Goal: Task Accomplishment & Management: Use online tool/utility

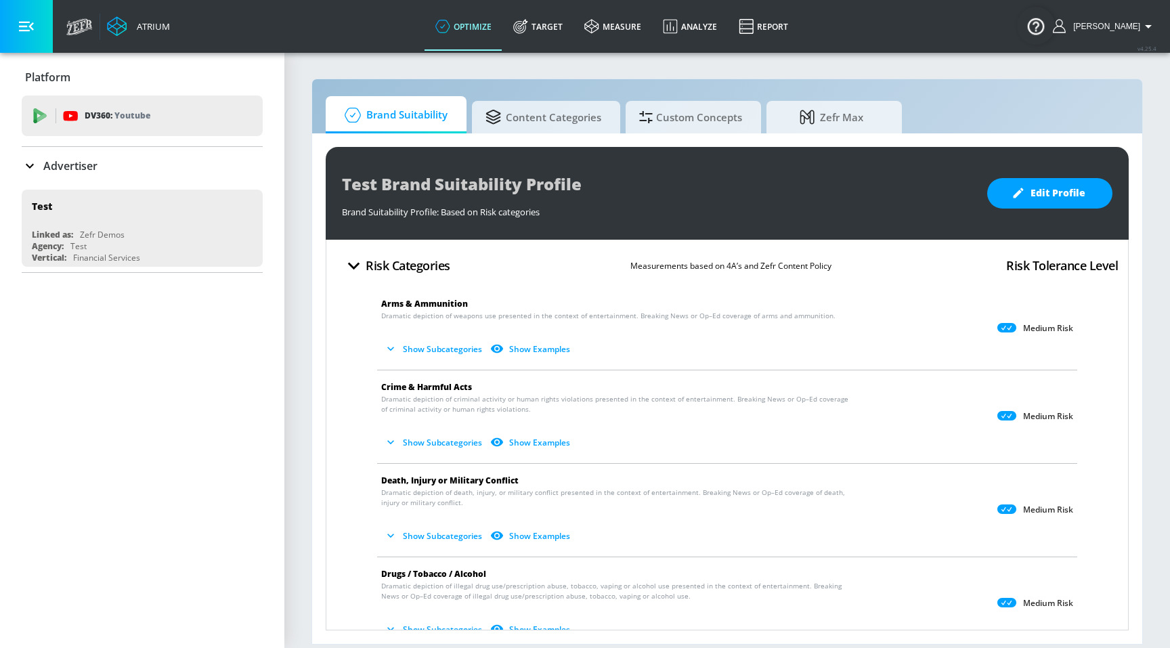
click at [960, 106] on div "Brand Suitability Content Categories Custom Concepts Zefr Max" at bounding box center [727, 114] width 803 height 37
click at [955, 115] on div "Brand Suitability Content Categories Custom Concepts Zefr Max" at bounding box center [727, 114] width 803 height 37
click at [879, 181] on div "Test Brand Suitability Profile" at bounding box center [657, 184] width 631 height 30
click at [1028, 120] on div "Brand Suitability Content Categories Custom Concepts Zefr Max" at bounding box center [727, 114] width 803 height 37
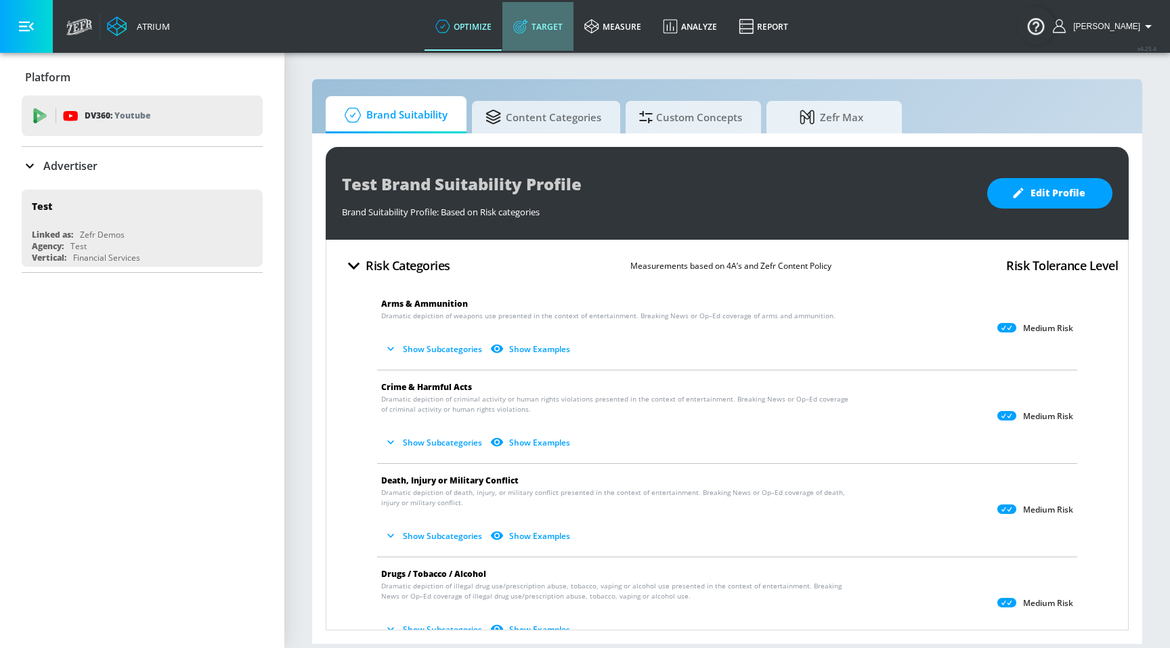
click at [560, 41] on link "Target" at bounding box center [537, 26] width 71 height 49
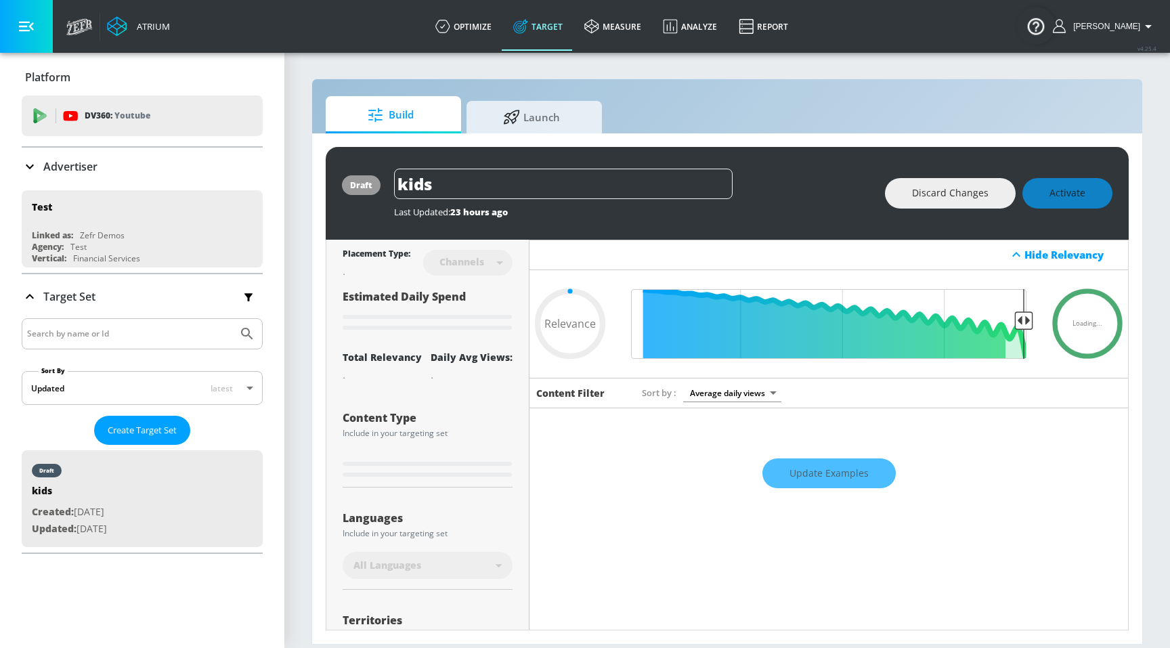
type input "0.05"
click at [937, 126] on div "Build Launch" at bounding box center [727, 114] width 803 height 37
click at [926, 102] on div "Build Launch" at bounding box center [727, 114] width 803 height 37
click at [814, 131] on div "Build Launch" at bounding box center [727, 114] width 803 height 37
click at [814, 148] on div "draft kids Last Updated: 23 hours ago Discard Changes Activate" at bounding box center [727, 193] width 803 height 93
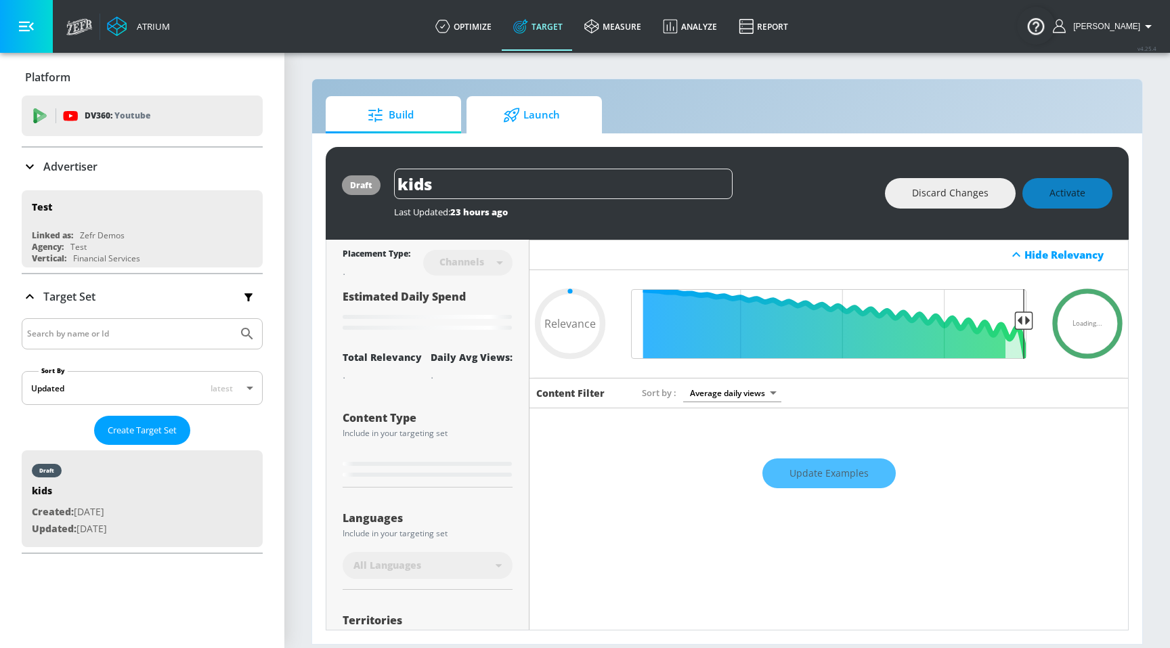
click at [514, 120] on icon at bounding box center [512, 115] width 16 height 14
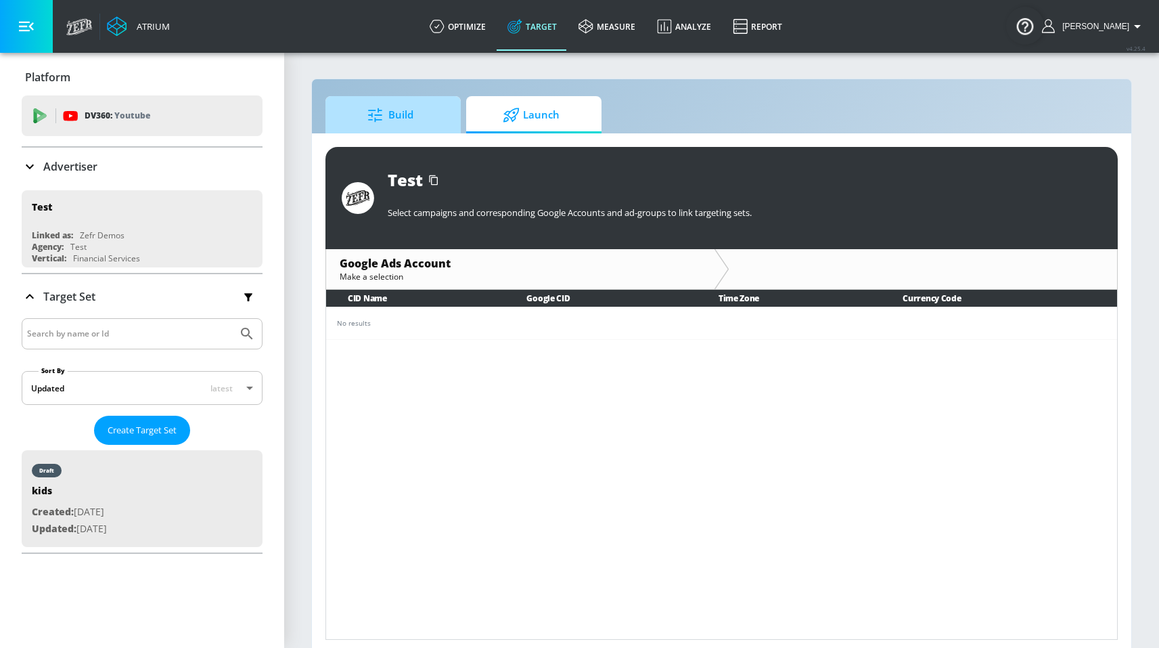
click at [408, 113] on span "Build" at bounding box center [390, 115] width 103 height 32
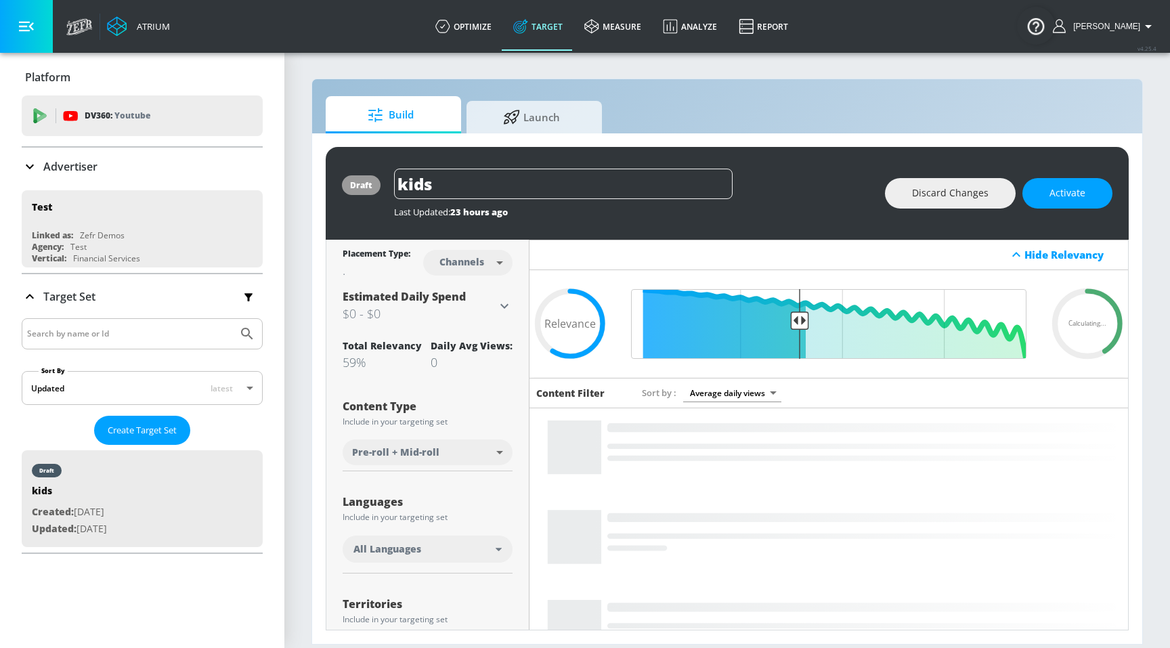
click at [437, 60] on section "Build Launch draft kids Last Updated: 23 hours ago Discard Changes Activate Pla…" at bounding box center [726, 349] width 885 height 596
click at [475, 29] on link "optimize" at bounding box center [463, 26] width 78 height 49
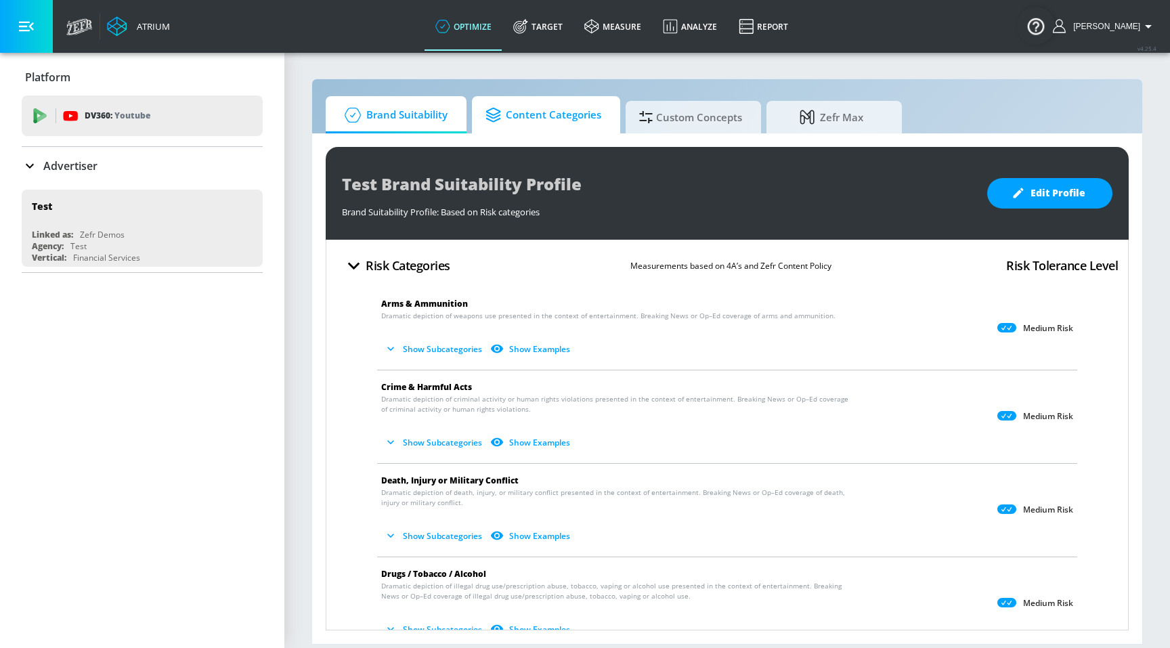
click at [547, 111] on span "Content Categories" at bounding box center [543, 115] width 116 height 32
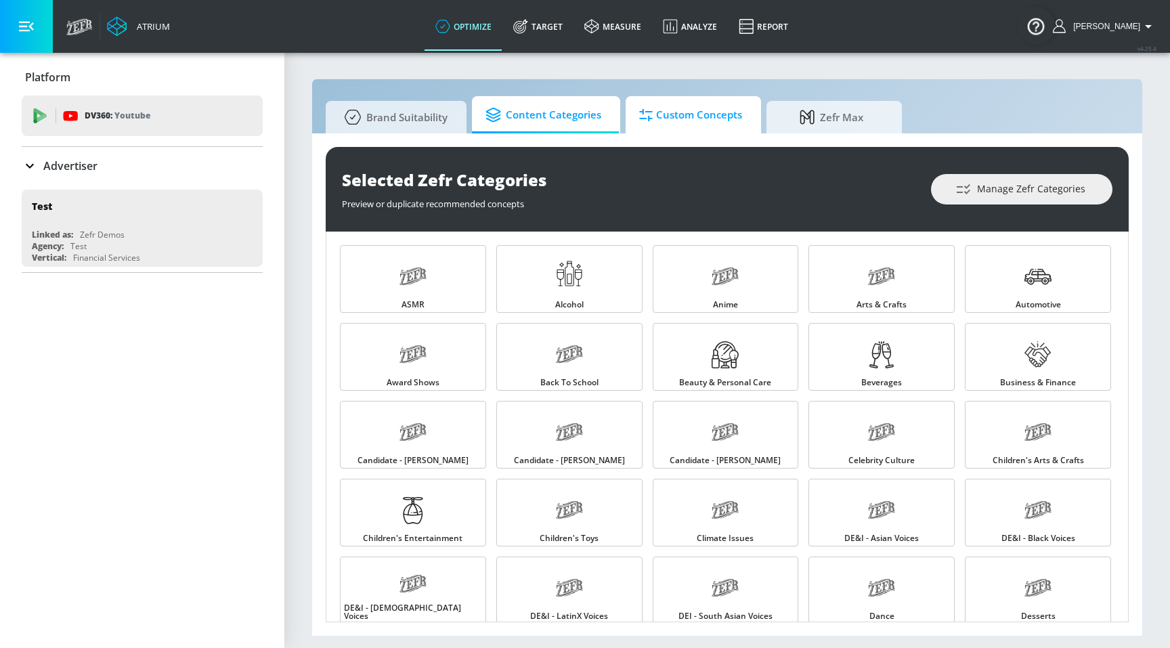
click at [670, 120] on span "Custom Concepts" at bounding box center [690, 115] width 103 height 32
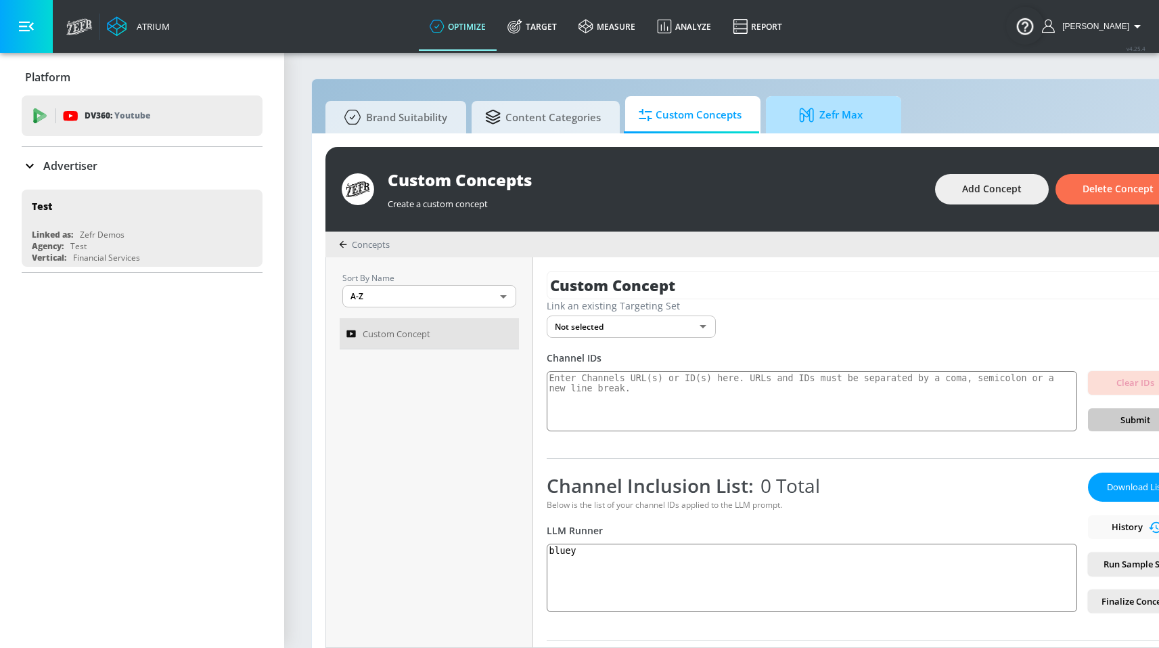
click at [803, 115] on icon at bounding box center [807, 115] width 14 height 14
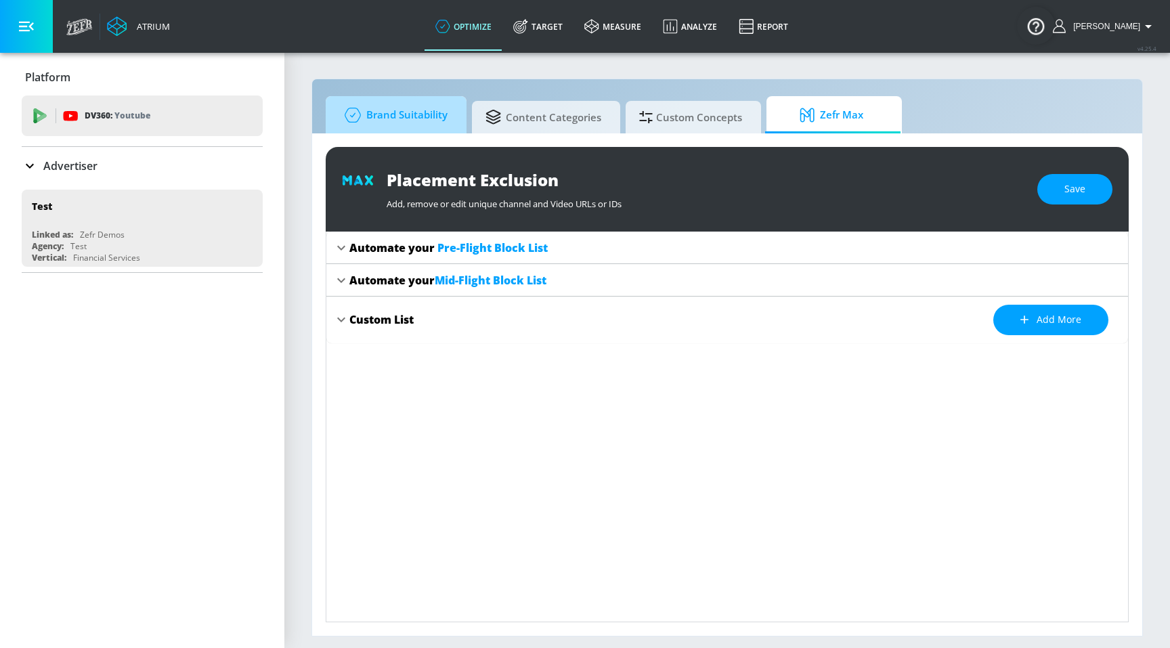
click at [380, 106] on span "Brand Suitability" at bounding box center [393, 115] width 108 height 32
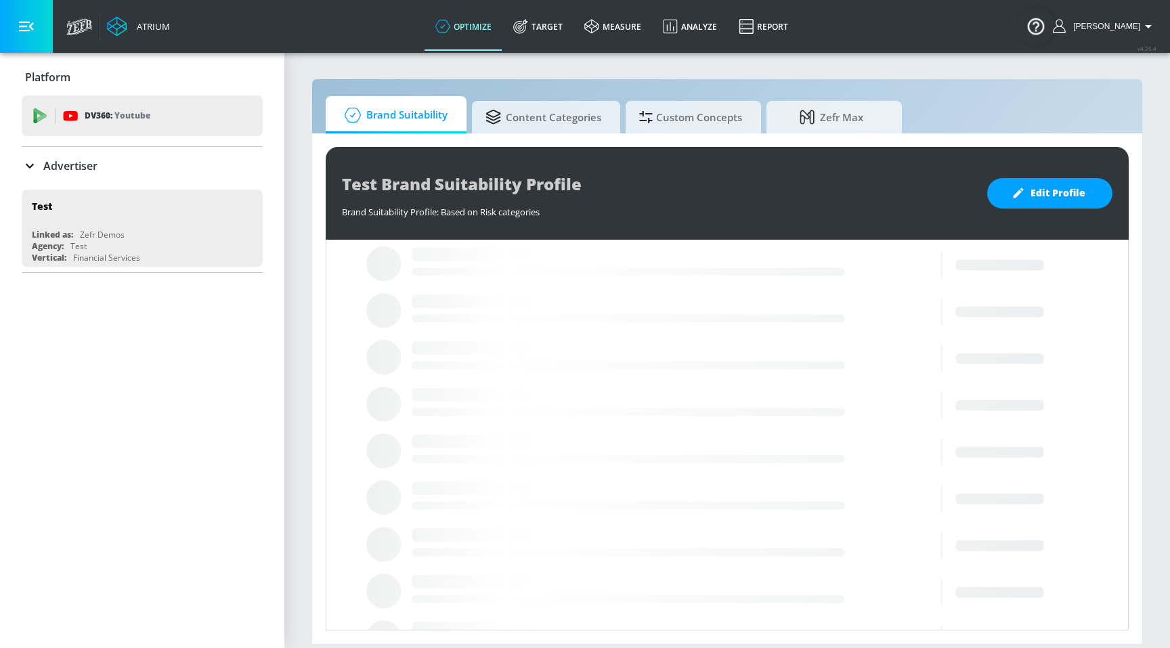
click at [1007, 72] on section "Brand Suitability Content Categories Custom Concepts Zefr Max Test Brand Suitab…" at bounding box center [726, 349] width 885 height 596
